Goal: Find contact information: Find contact information

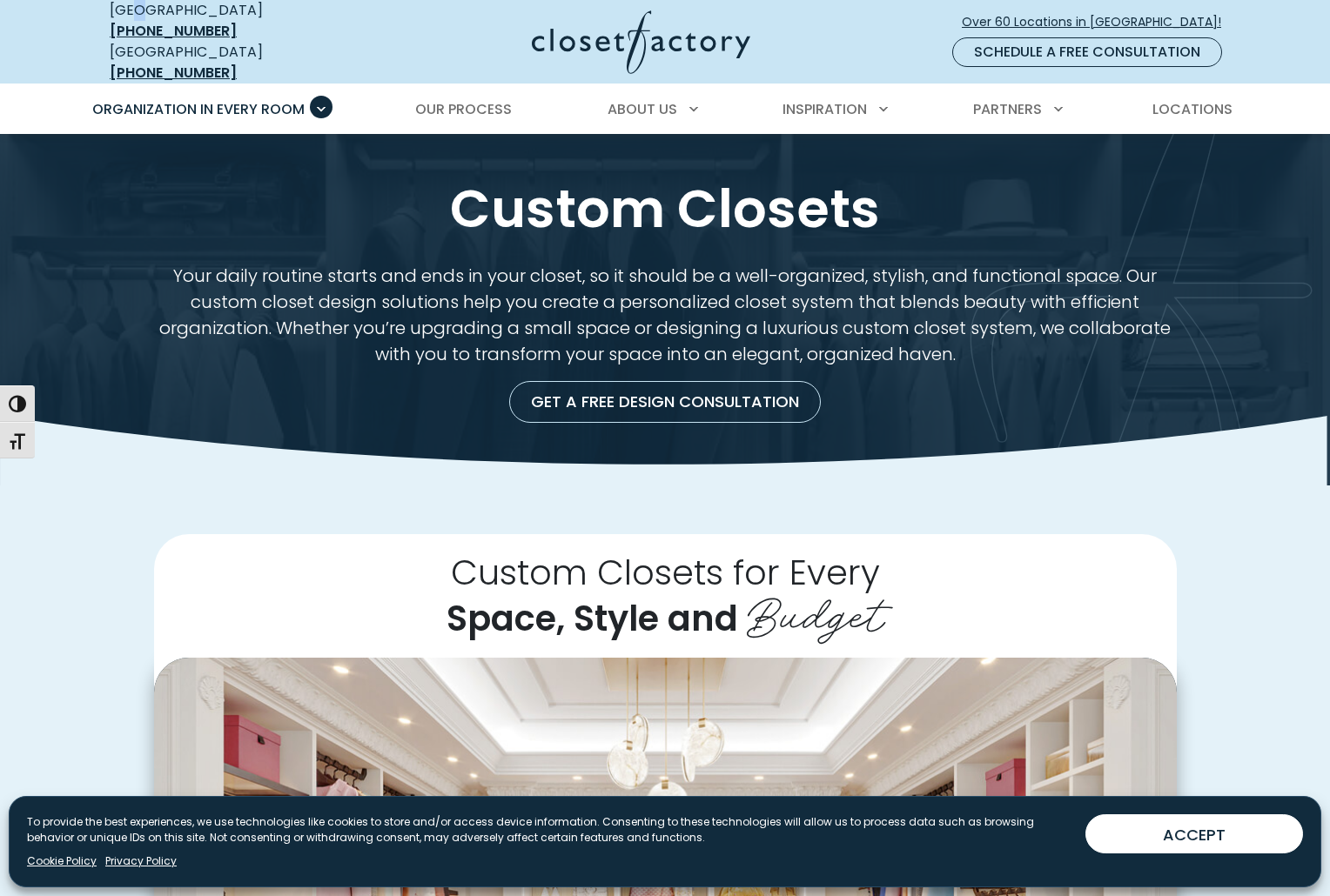
drag, startPoint x: 0, startPoint y: 0, endPoint x: 139, endPoint y: 17, distance: 140.0
click at [139, 17] on div "USA [PHONE_NUMBER]" at bounding box center [235, 20] width 253 height 41
drag, startPoint x: 263, startPoint y: 23, endPoint x: 135, endPoint y: 25, distance: 128.0
click at [135, 25] on div "USA [PHONE_NUMBER]" at bounding box center [235, 20] width 253 height 41
copy div "[PHONE_NUMBER]"
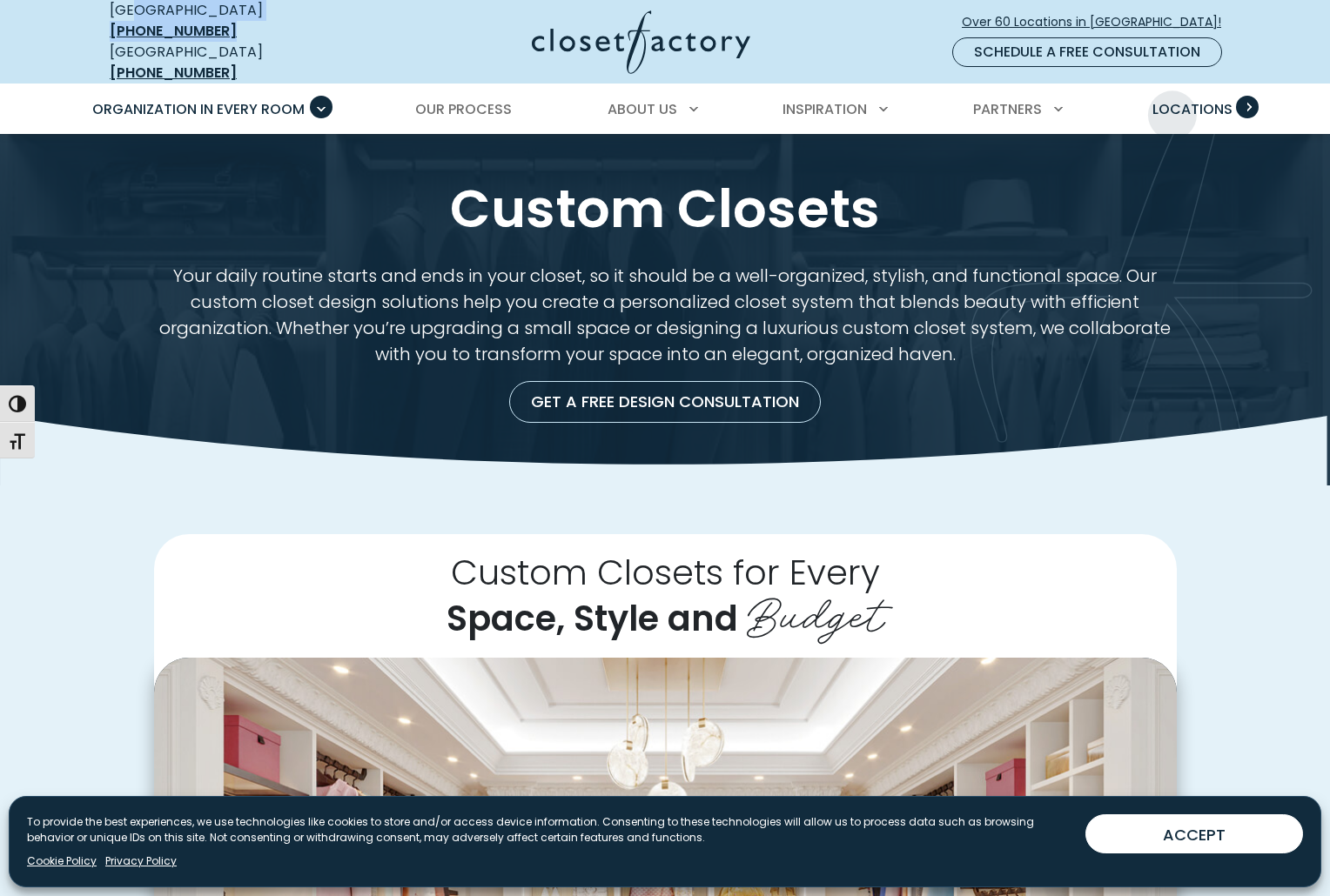
click at [1176, 103] on span "Locations" at bounding box center [1192, 109] width 80 height 20
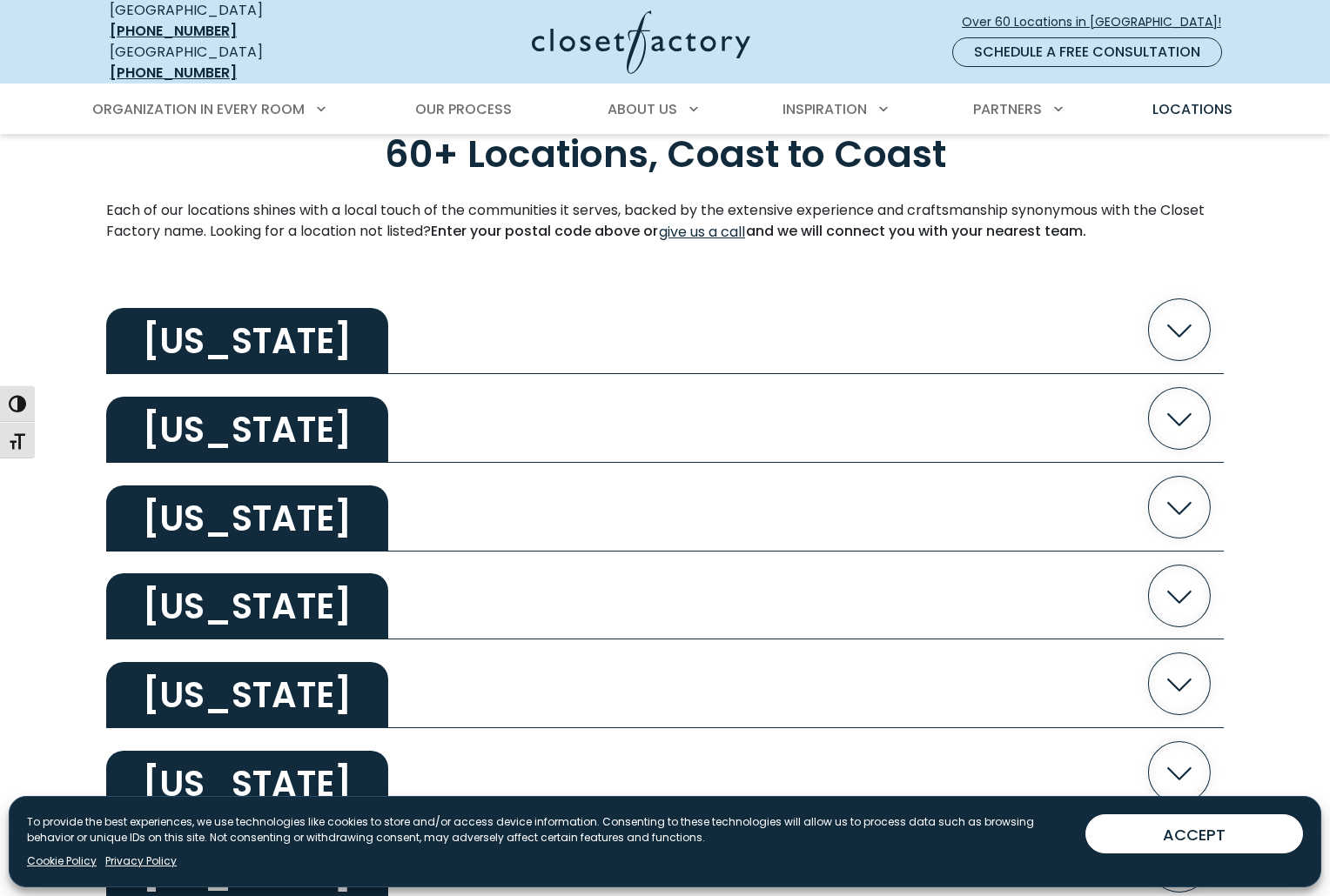
scroll to position [675, 0]
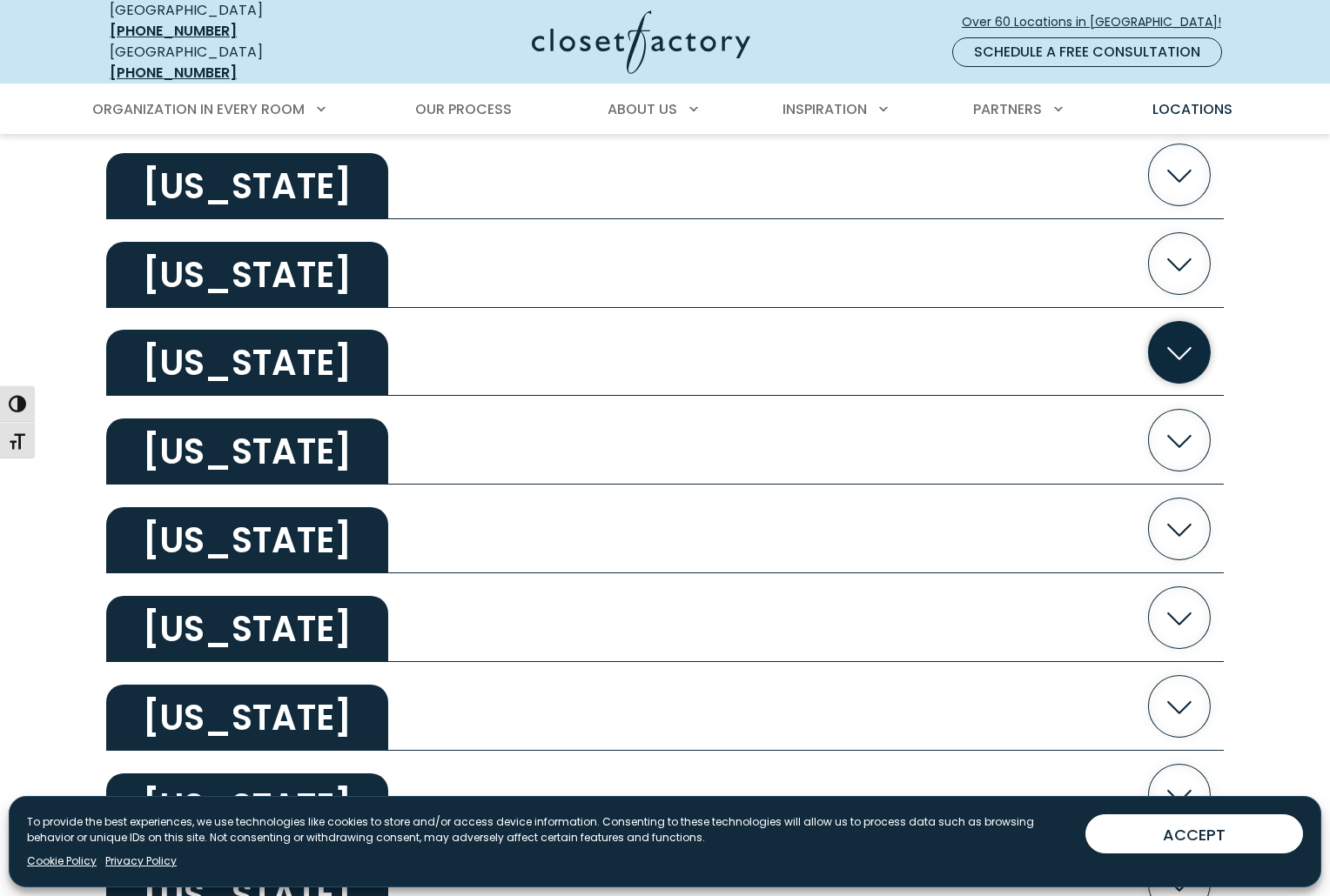
click at [247, 330] on h2 "California" at bounding box center [247, 363] width 282 height 66
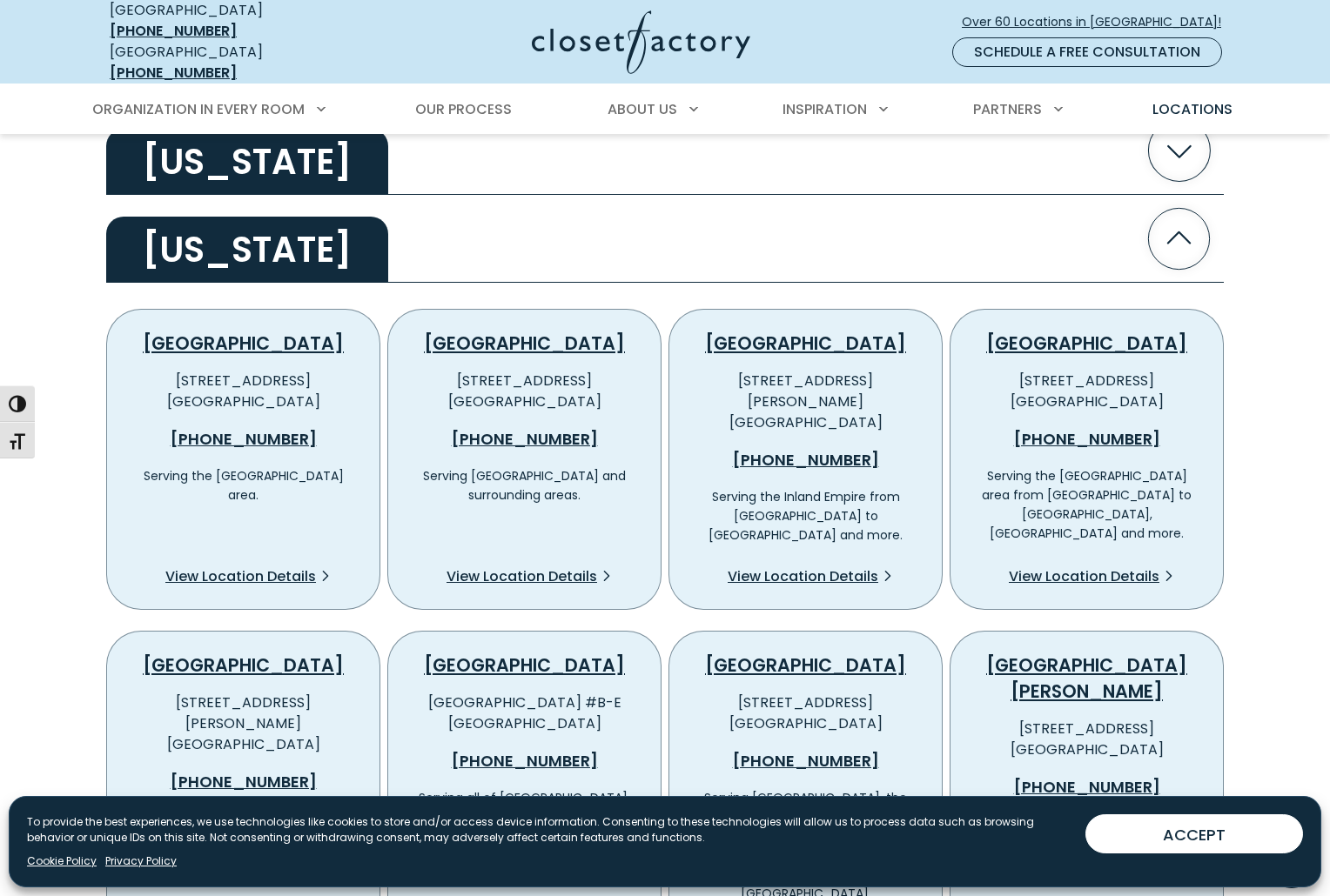
scroll to position [788, 0]
drag, startPoint x: 160, startPoint y: 369, endPoint x: 318, endPoint y: 386, distance: 158.9
click at [318, 386] on p "12800 S. Broadway Los Angeles, CA 90061" at bounding box center [244, 391] width 217 height 41
copy p "12800 S. Broadway Los Angeles, CA 90061"
click at [265, 567] on span "View Location Details" at bounding box center [241, 577] width 151 height 21
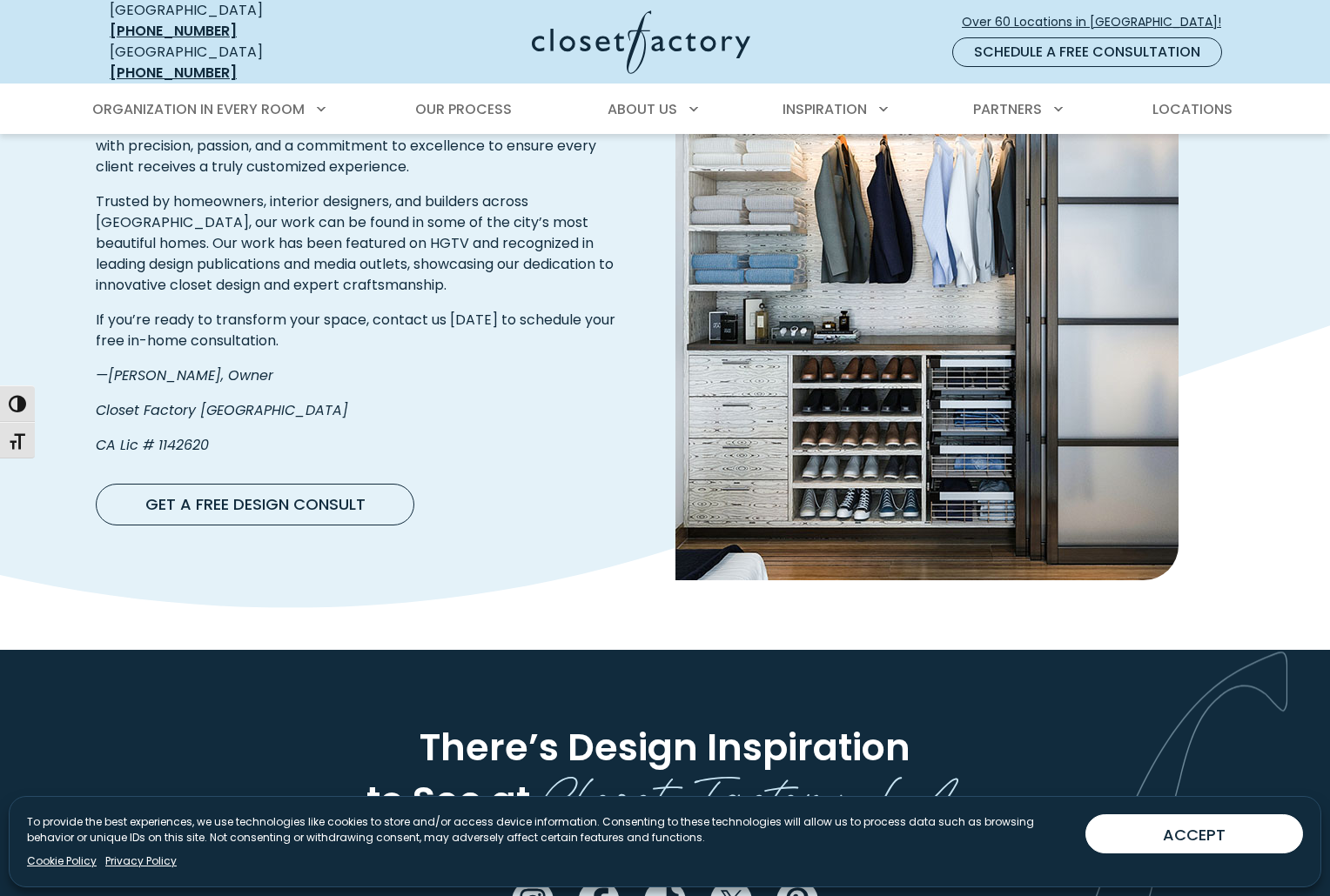
scroll to position [2796, 0]
drag, startPoint x: 239, startPoint y: 416, endPoint x: 155, endPoint y: 414, distance: 84.0
click at [155, 436] on p "CA Lic # 1142620" at bounding box center [361, 446] width 531 height 21
copy em "1142620"
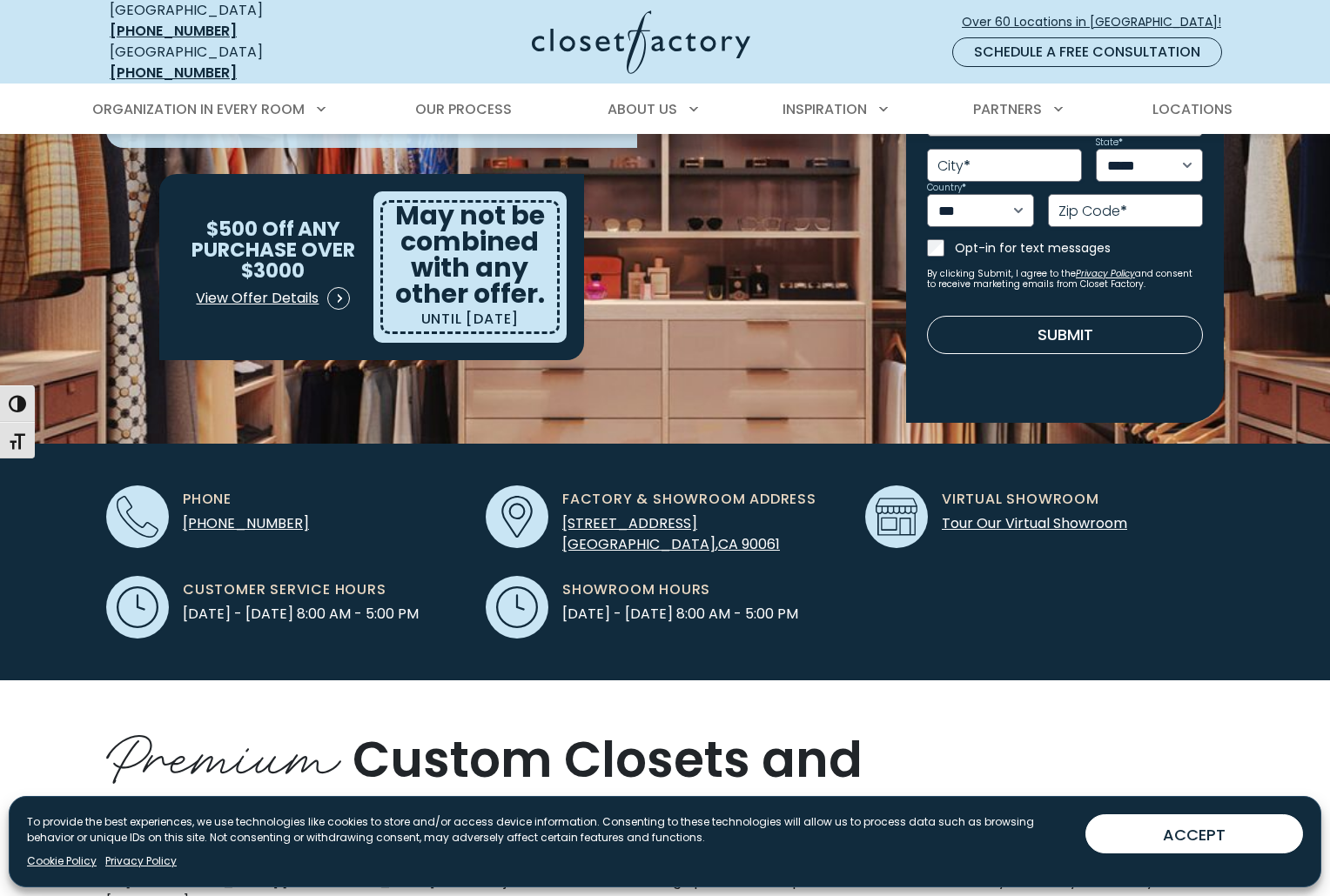
scroll to position [205, 0]
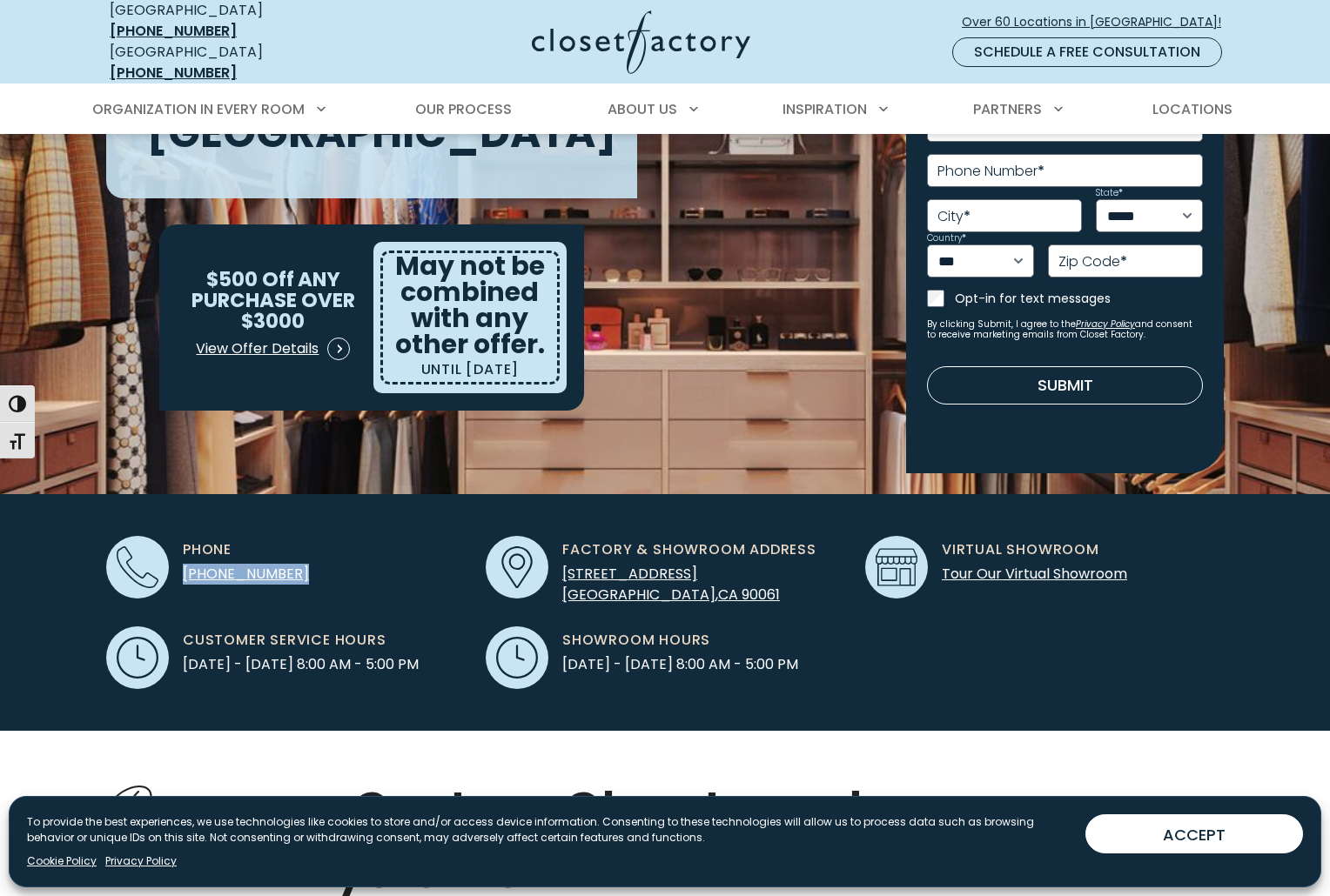
drag, startPoint x: 296, startPoint y: 565, endPoint x: 178, endPoint y: 569, distance: 118.1
click at [178, 569] on div "Phone (424) 722-8162" at bounding box center [286, 567] width 358 height 62
copy span "(424) 722-8162"
